Goal: Information Seeking & Learning: Learn about a topic

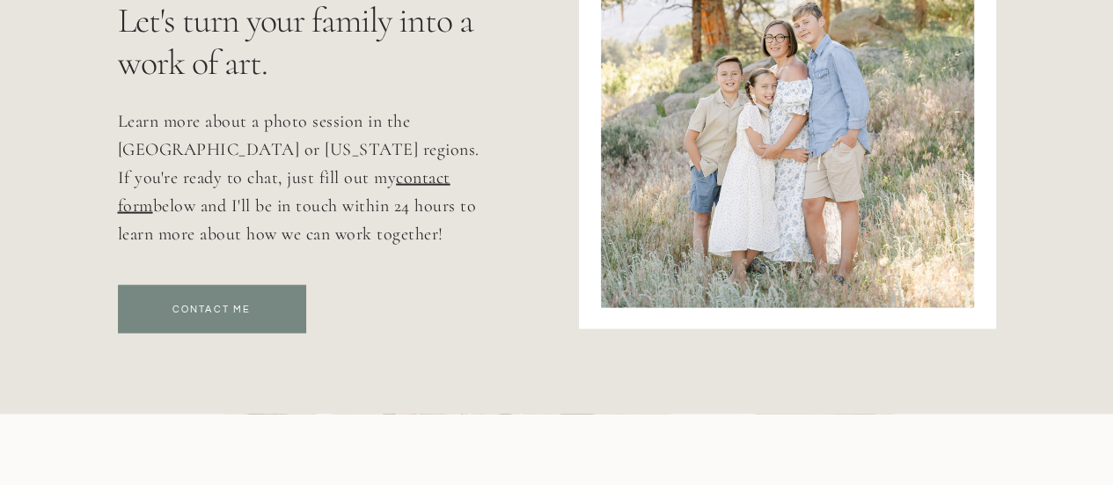
scroll to position [8448, 0]
click at [230, 311] on h3 "Contact Me" at bounding box center [212, 317] width 150 height 32
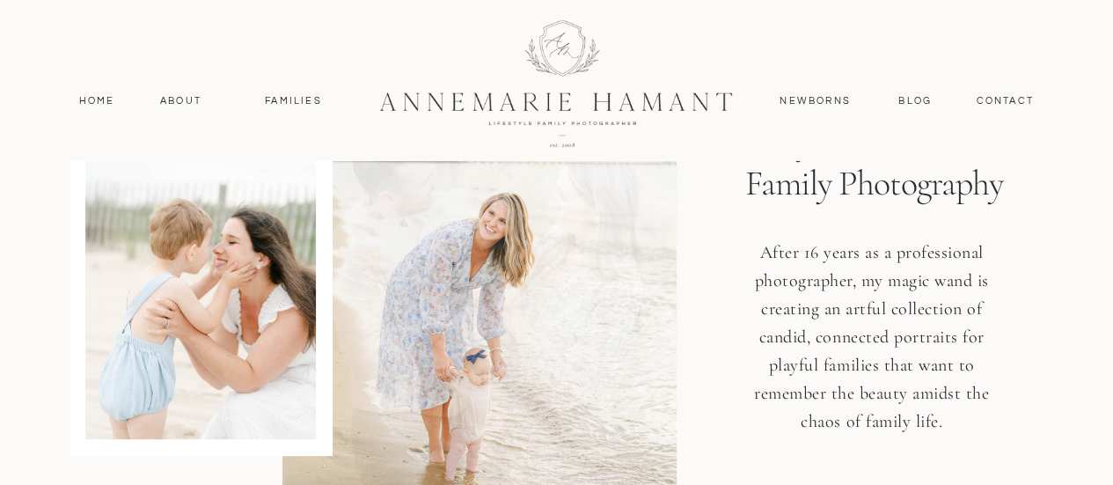
scroll to position [0, 0]
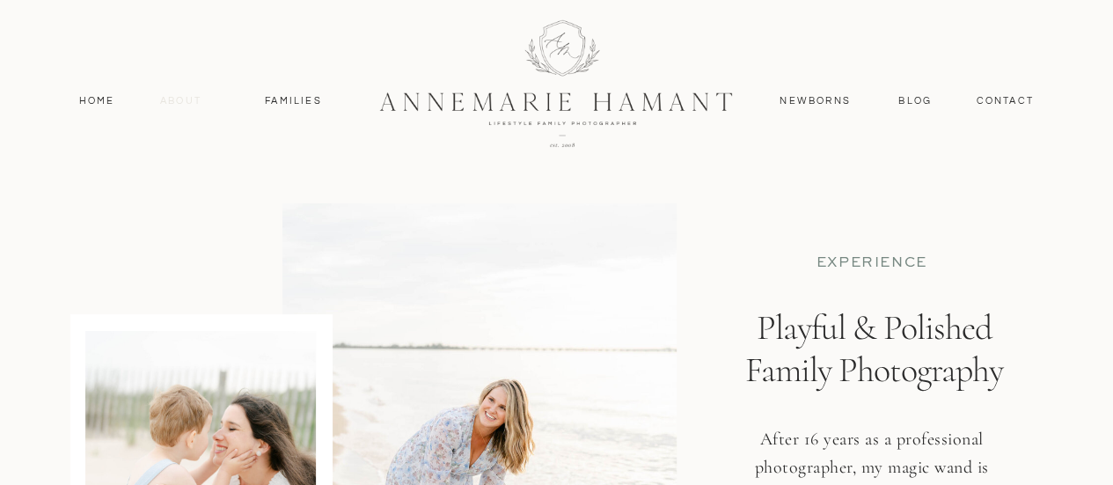
click at [172, 99] on nav "About" at bounding box center [181, 101] width 51 height 16
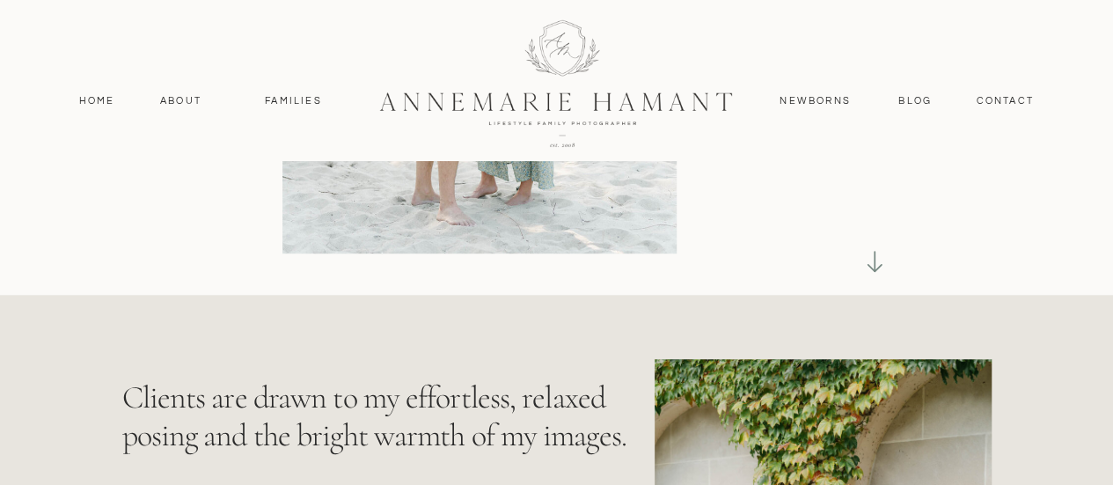
scroll to position [516, 0]
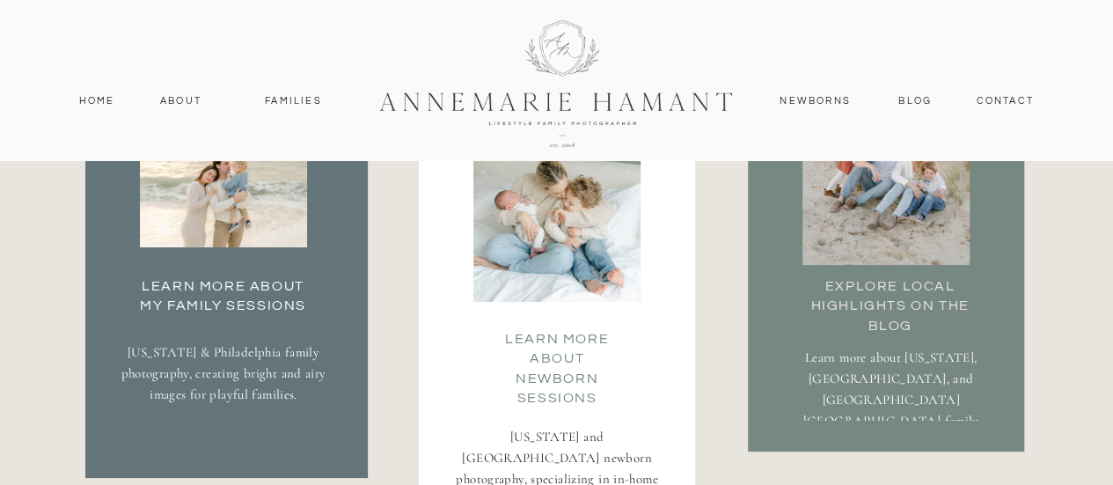
scroll to position [3248, 0]
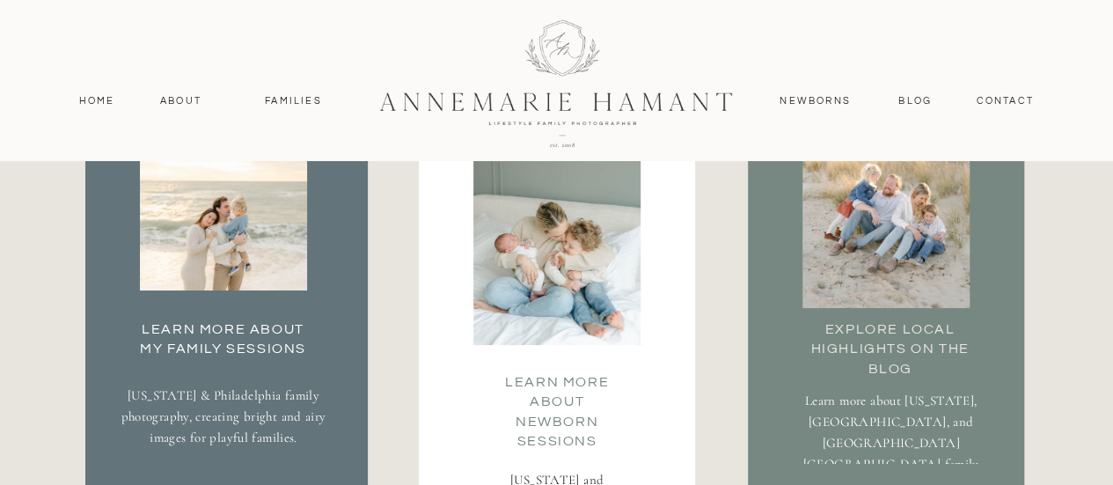
click at [220, 342] on h3 "Learn More about my family Sessions" at bounding box center [223, 336] width 185 height 35
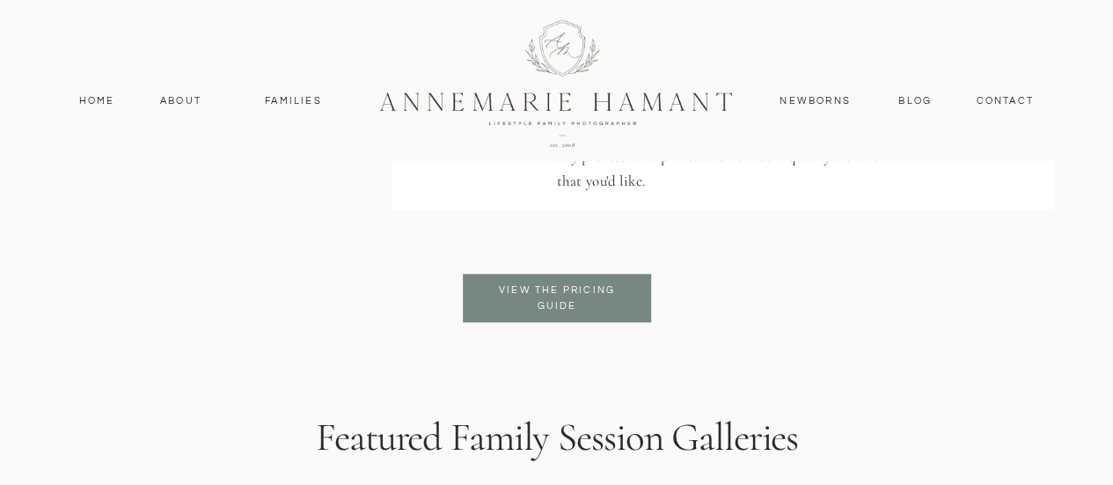
scroll to position [4257, 0]
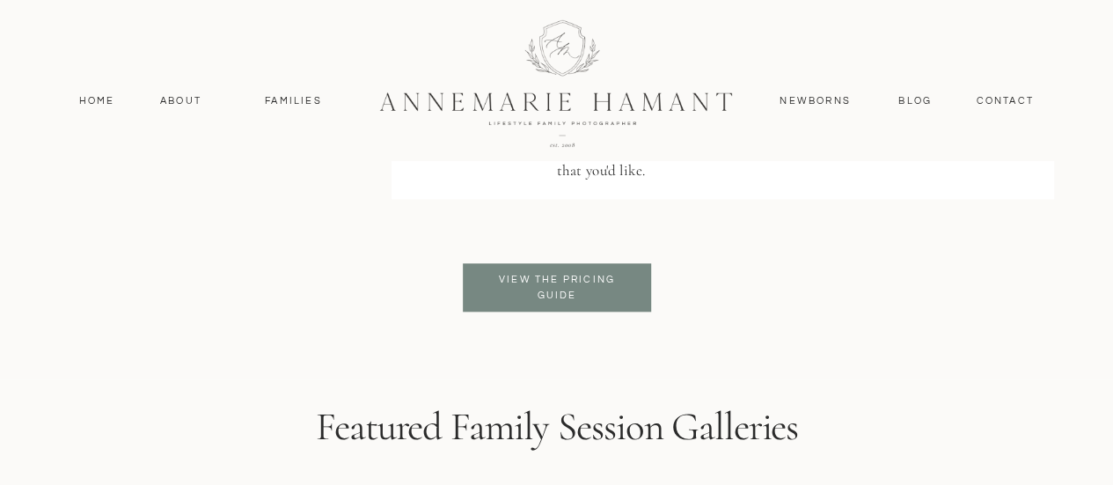
click at [553, 295] on p "View the pricing guide" at bounding box center [557, 288] width 143 height 32
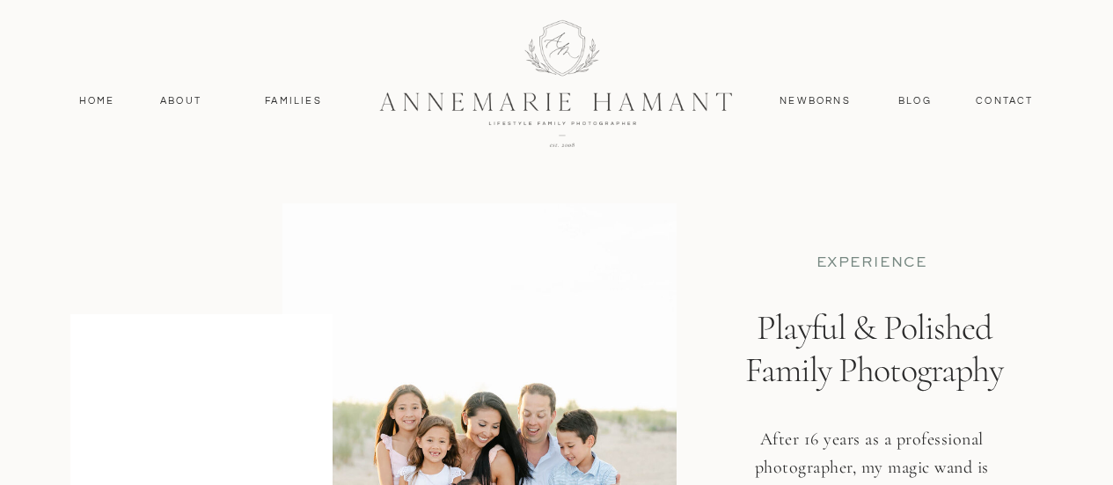
scroll to position [4257, 0]
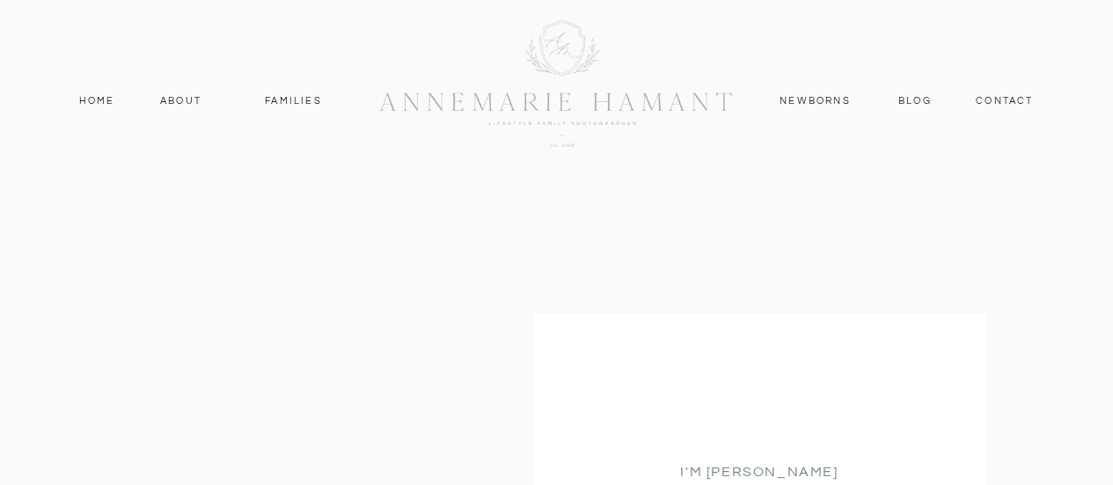
scroll to position [3248, 0]
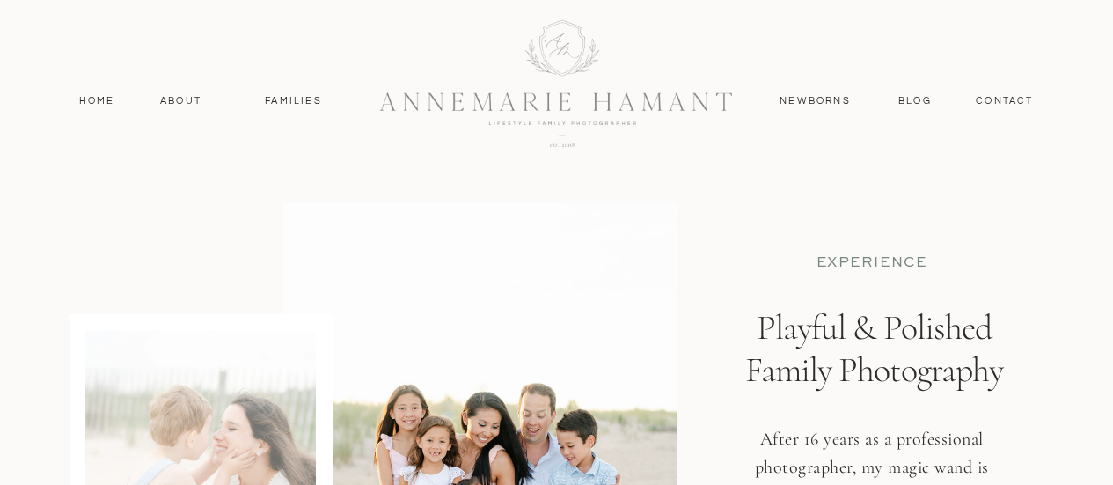
scroll to position [516, 0]
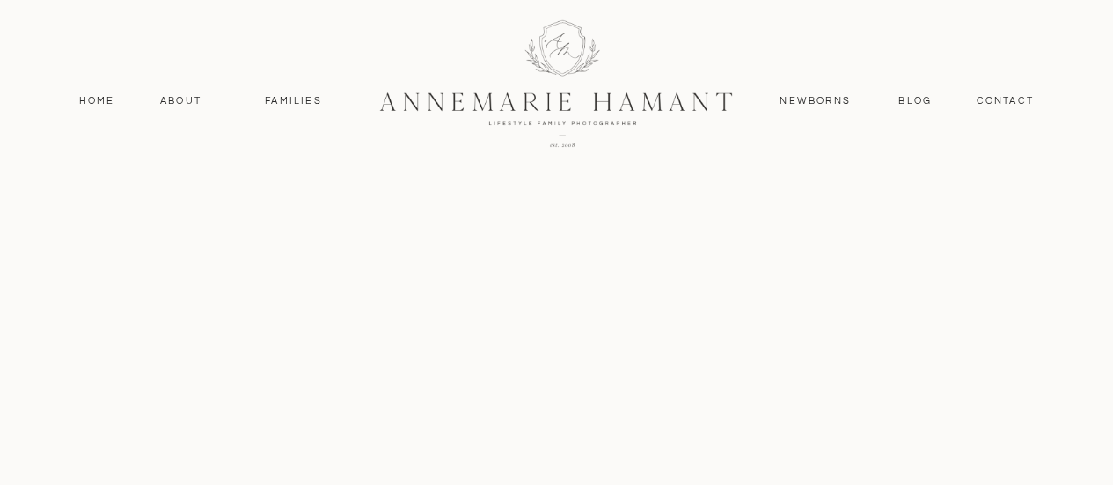
scroll to position [4296, 0]
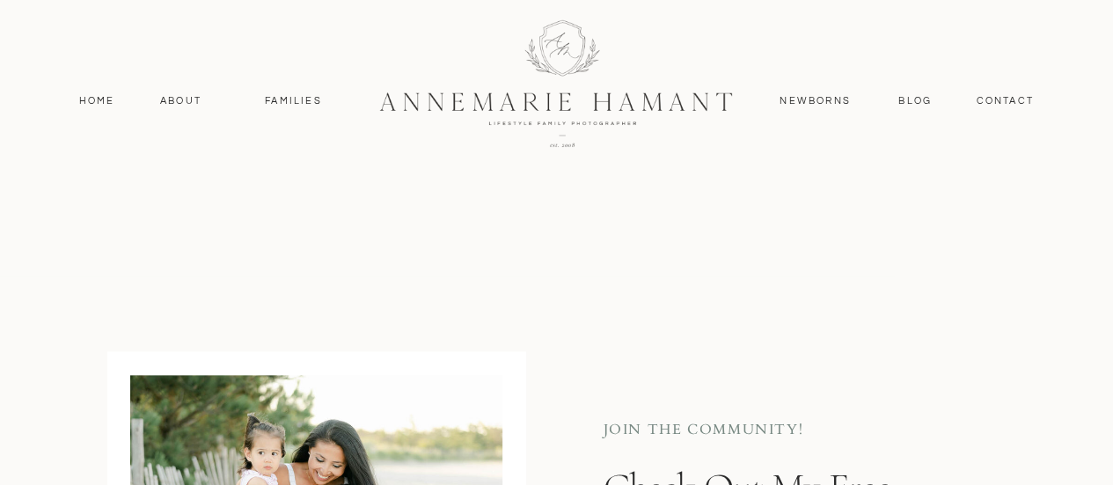
scroll to position [897, 0]
